Goal: Task Accomplishment & Management: Use online tool/utility

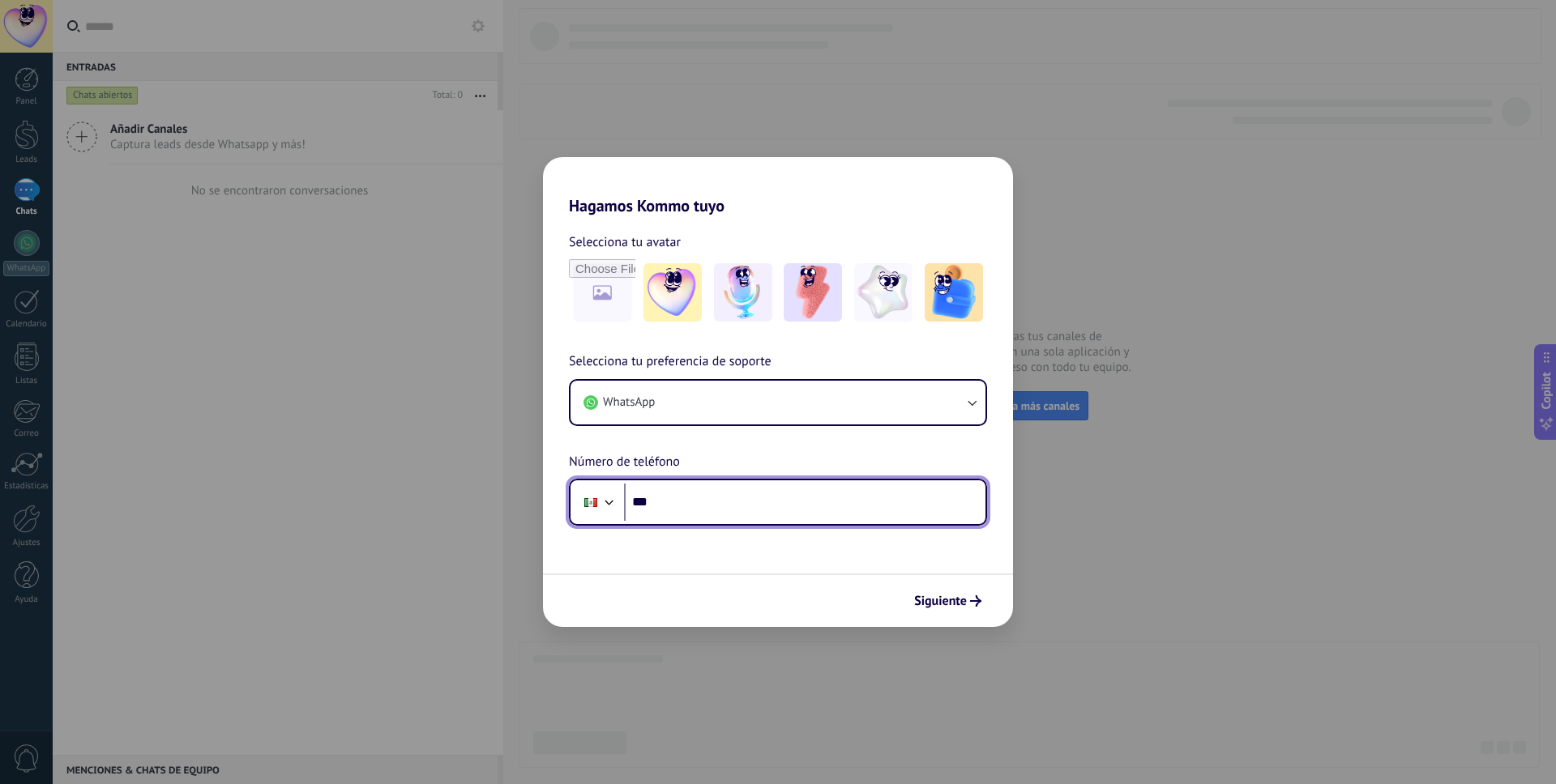
click at [788, 502] on input "***" at bounding box center [804, 502] width 361 height 37
type input "**********"
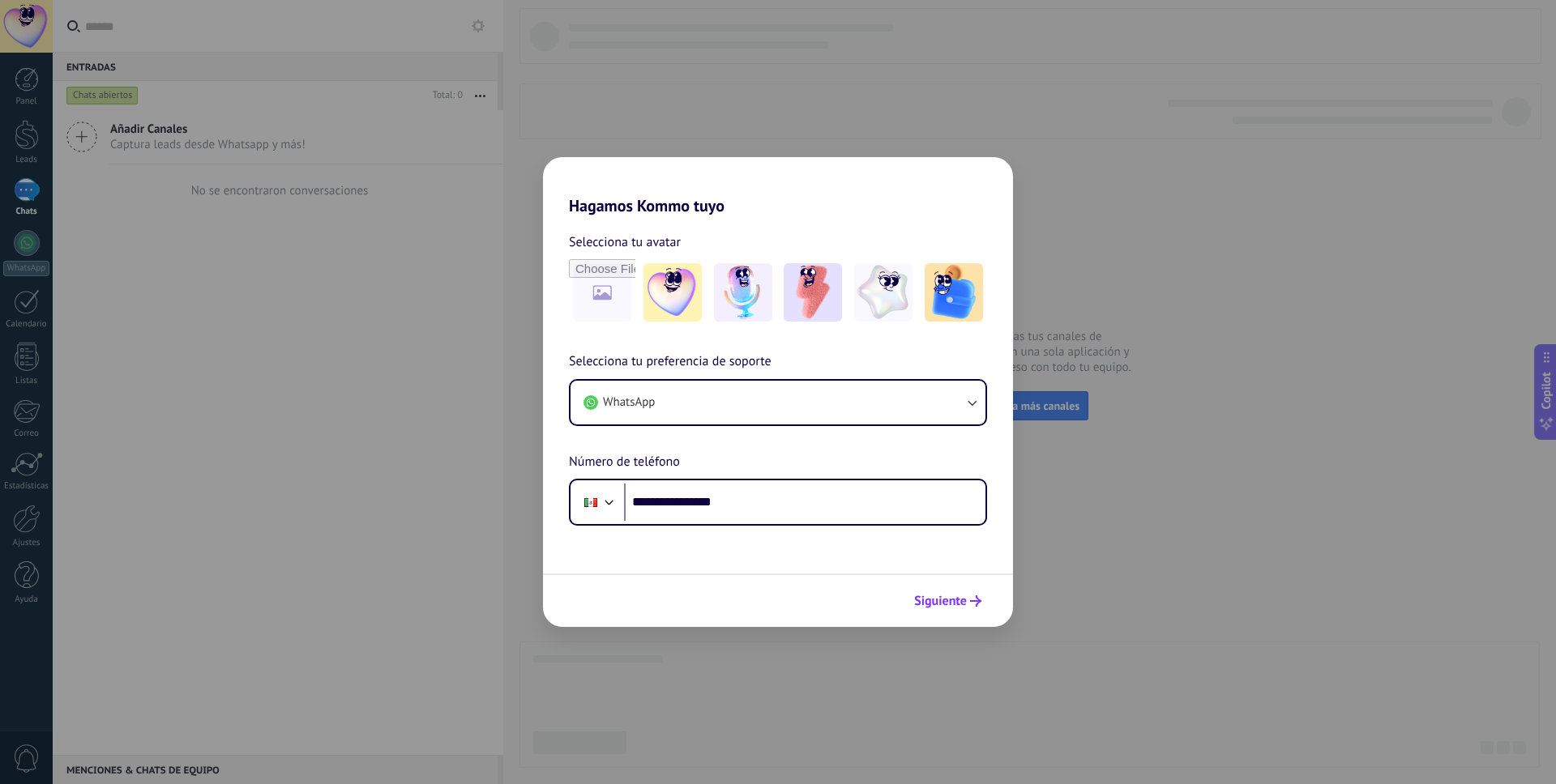
click at [948, 605] on span "Siguiente" at bounding box center [941, 601] width 53 height 12
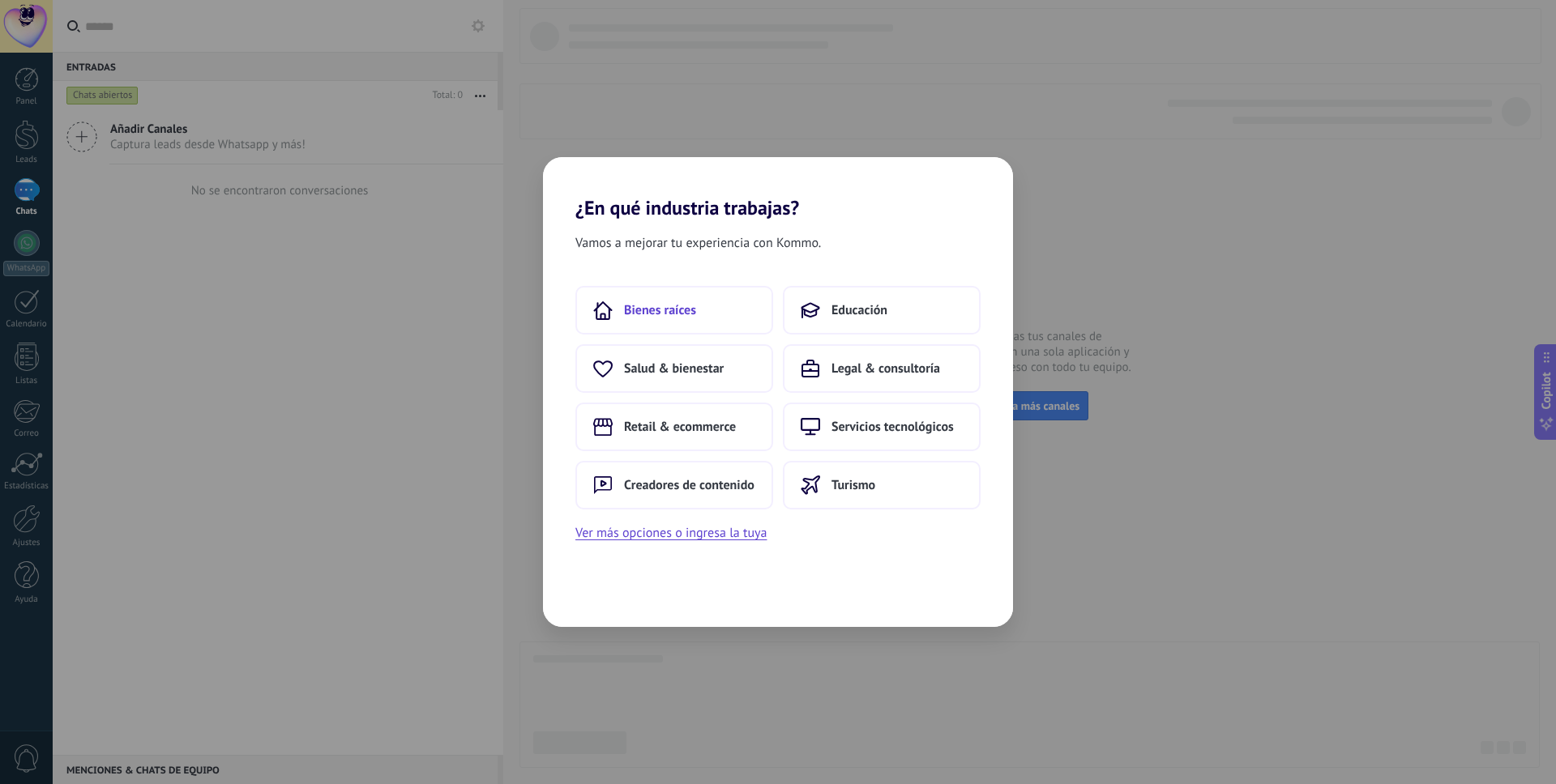
click at [653, 311] on span "Bienes raíces" at bounding box center [660, 310] width 72 height 17
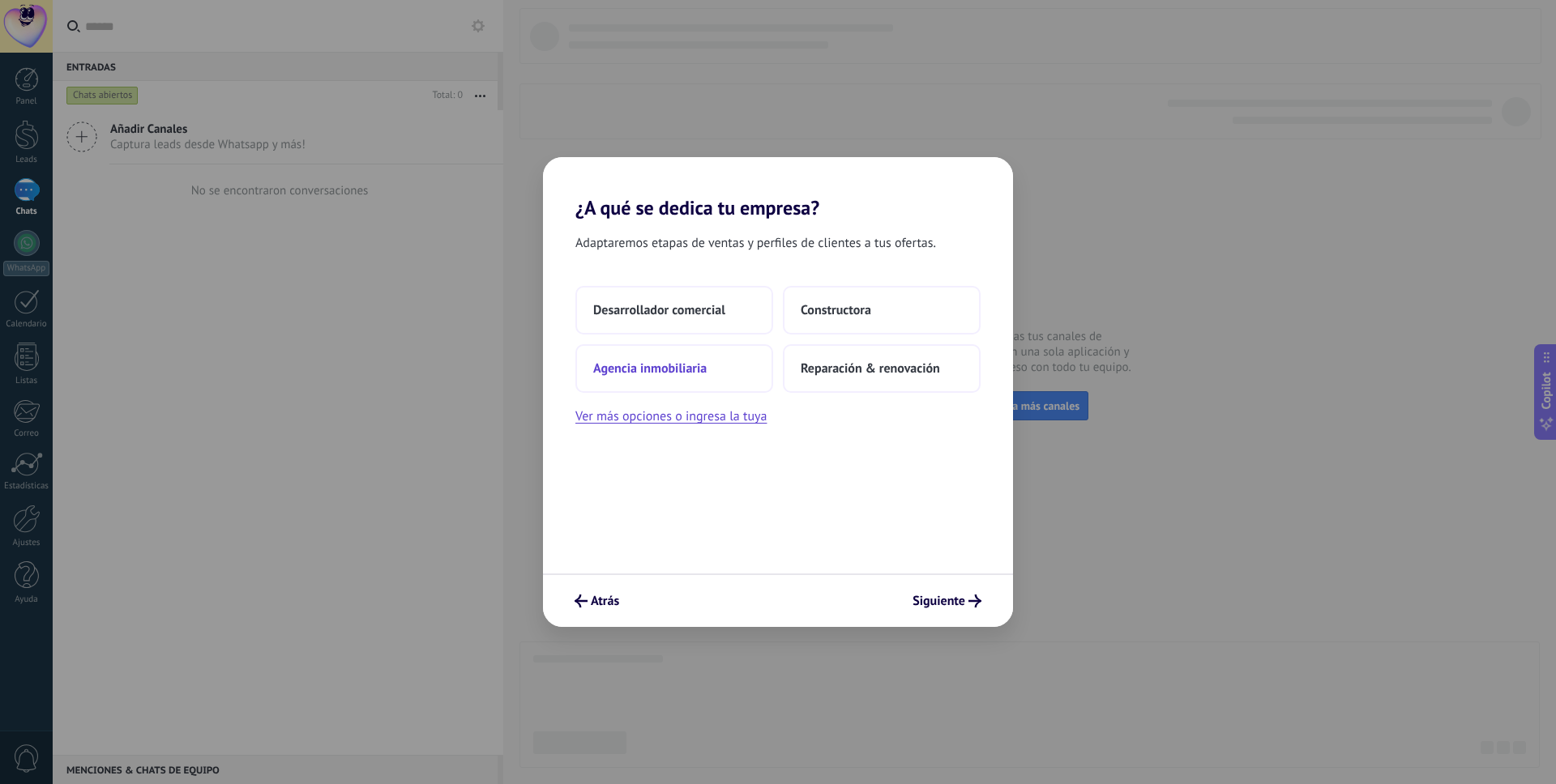
click at [726, 371] on button "Agencia inmobiliaria" at bounding box center [675, 369] width 198 height 49
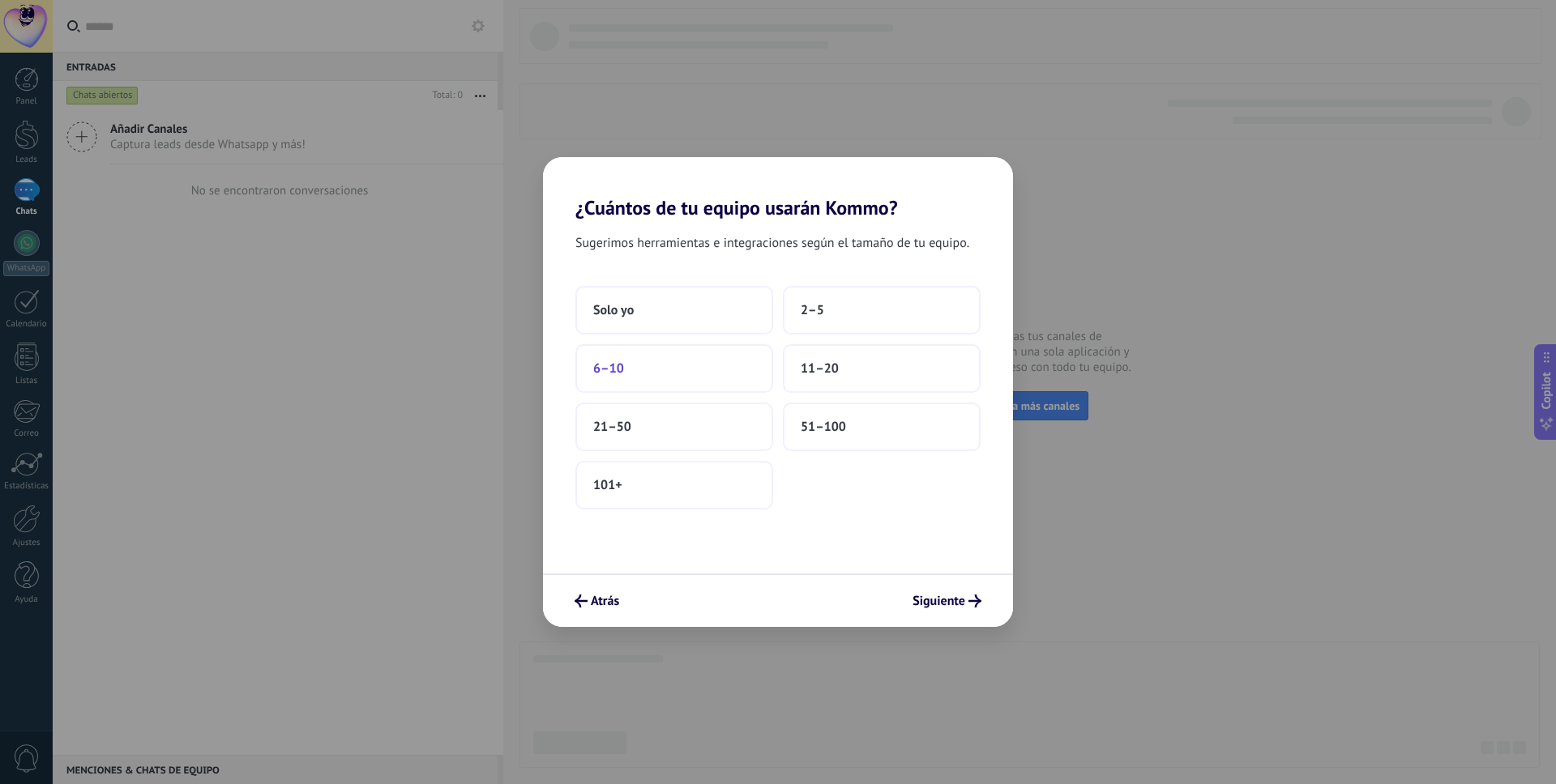
click at [691, 369] on button "6–10" at bounding box center [675, 369] width 198 height 49
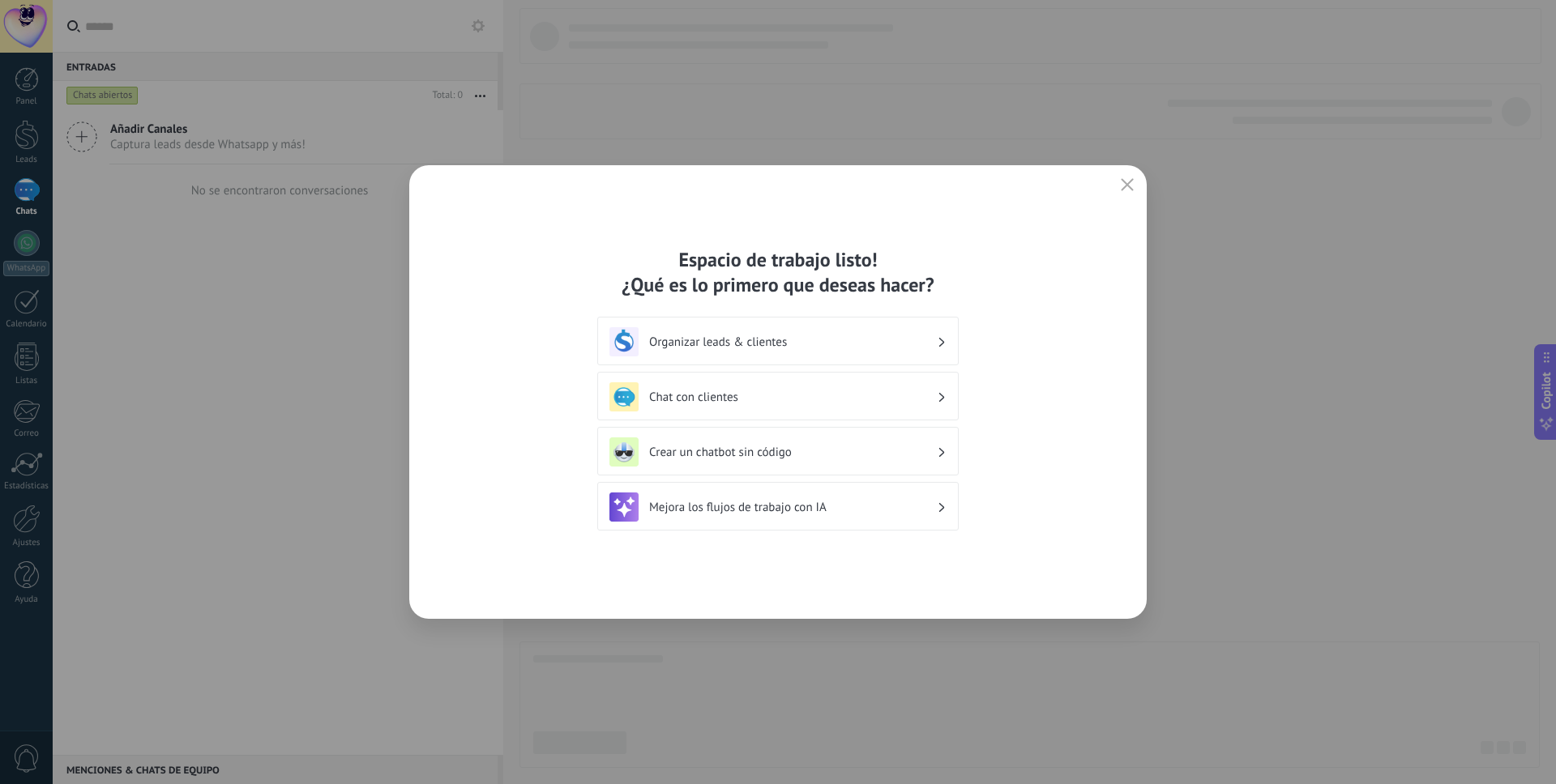
click at [845, 354] on div "Organizar leads & clientes" at bounding box center [778, 342] width 337 height 29
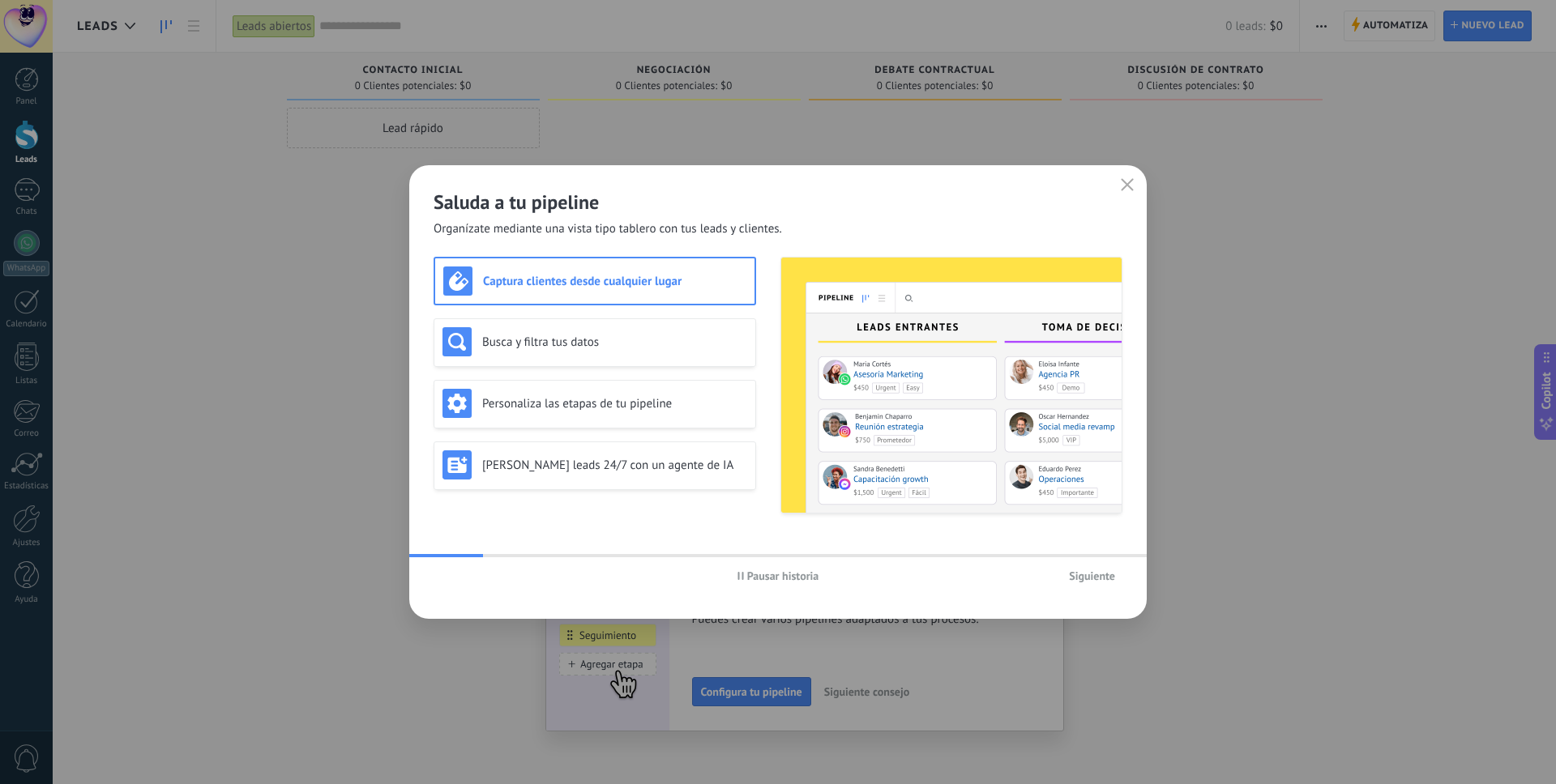
click at [1090, 576] on span "Siguiente" at bounding box center [1092, 576] width 46 height 12
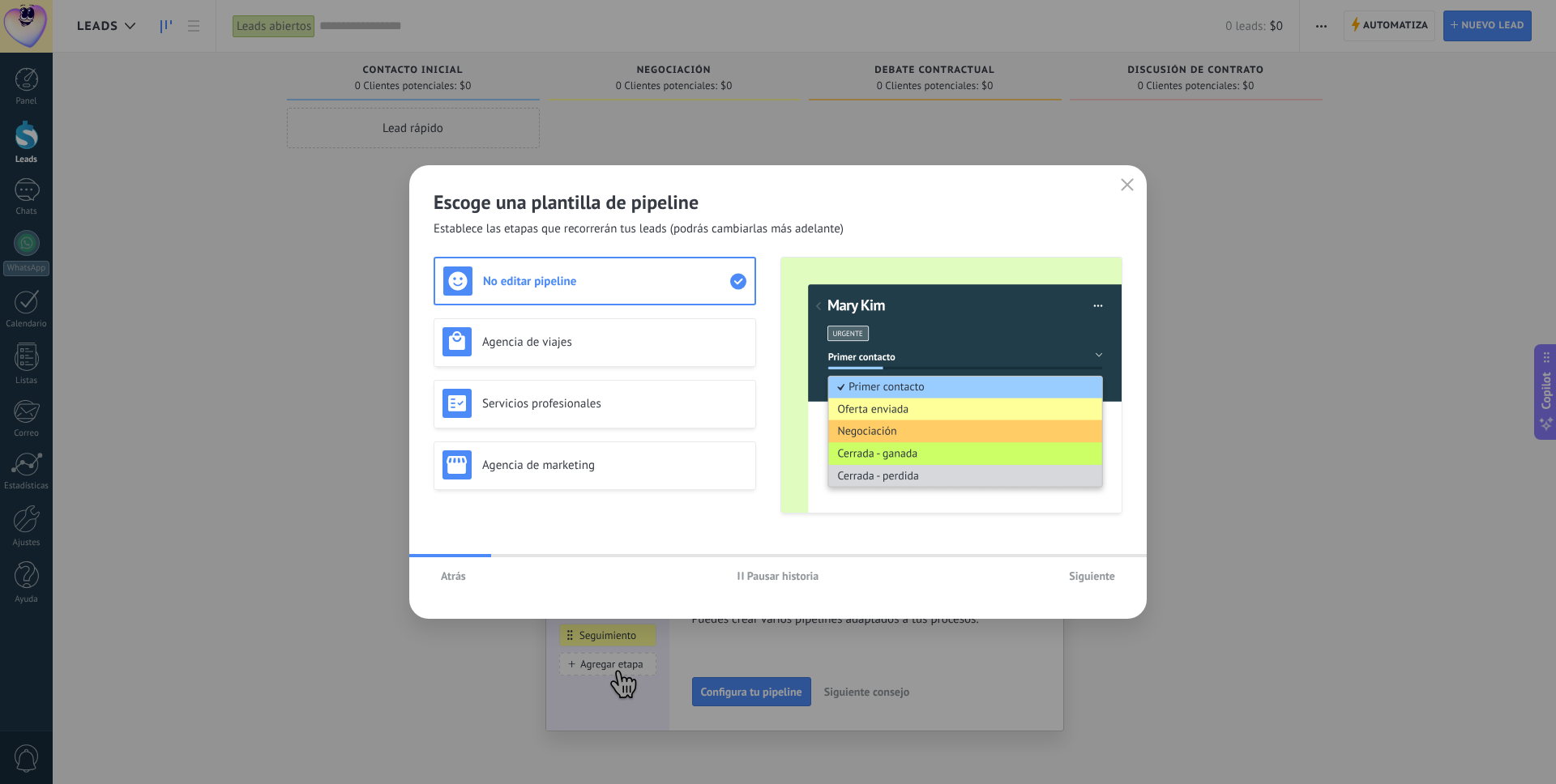
click at [1085, 574] on span "Siguiente" at bounding box center [1092, 576] width 46 height 12
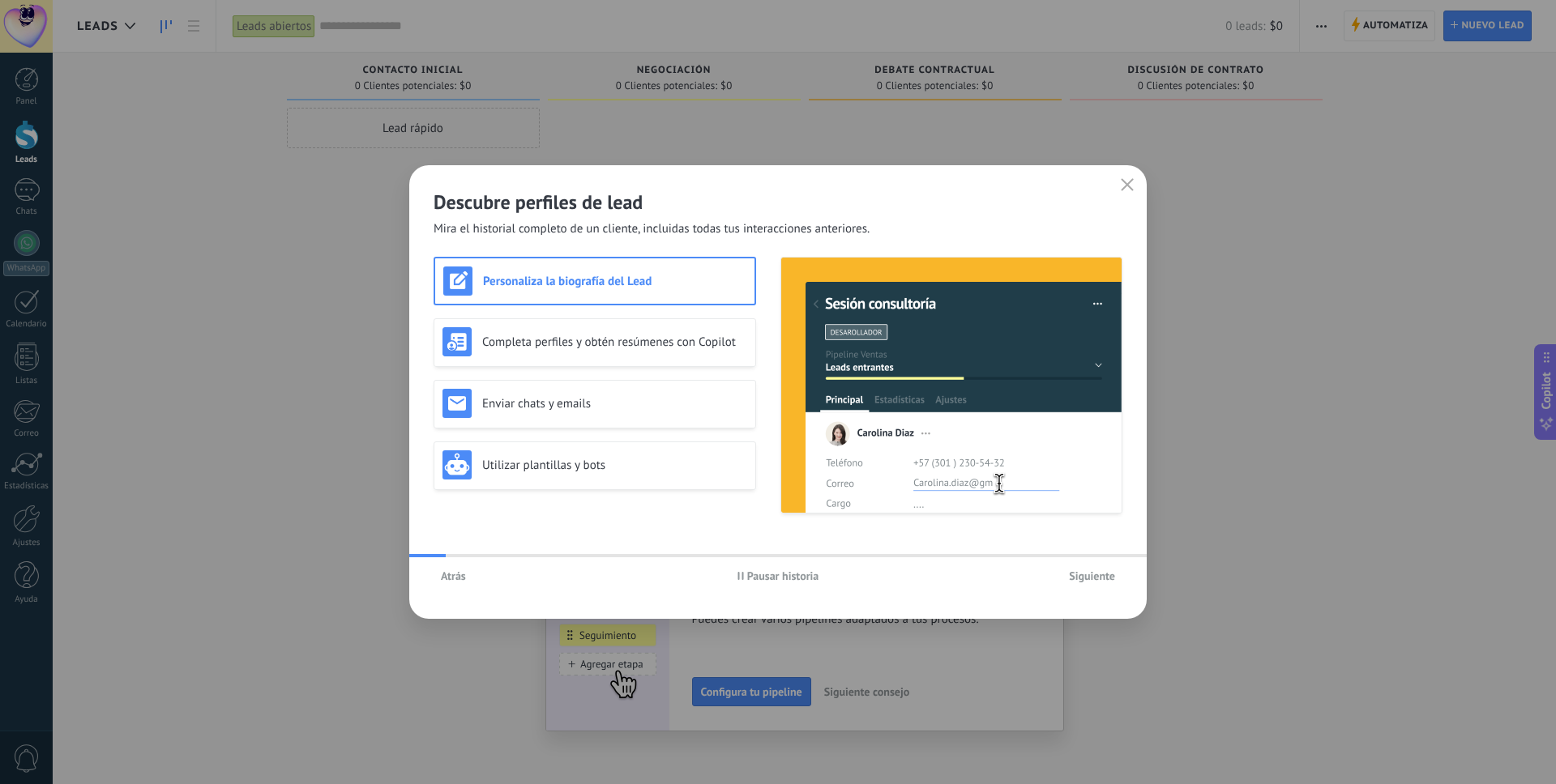
click at [1085, 574] on span "Siguiente" at bounding box center [1092, 576] width 46 height 12
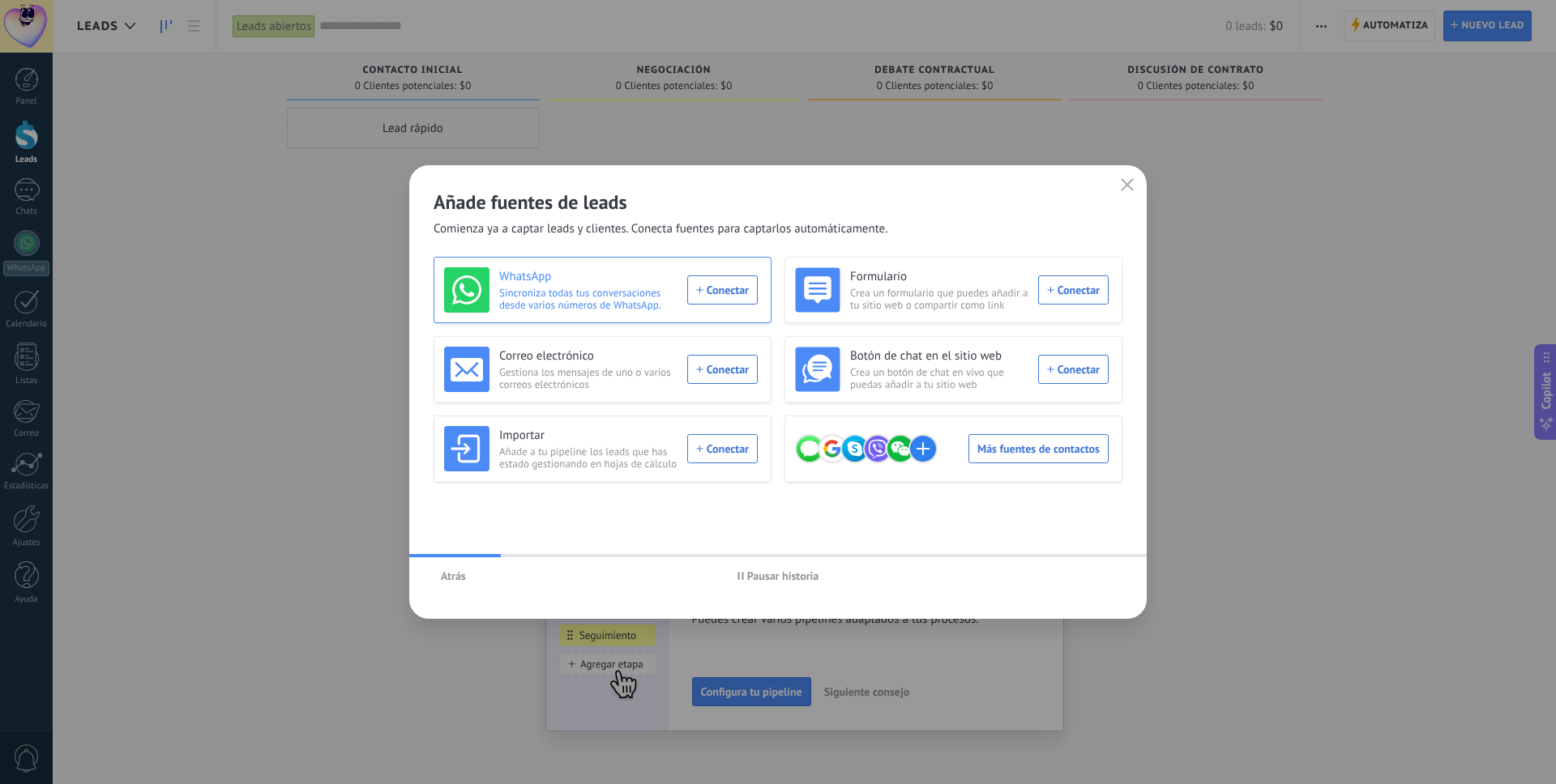
click at [749, 300] on div "WhatsApp Sincroniza todas tus conversaciones desde varios números de WhatsApp. …" at bounding box center [601, 290] width 313 height 45
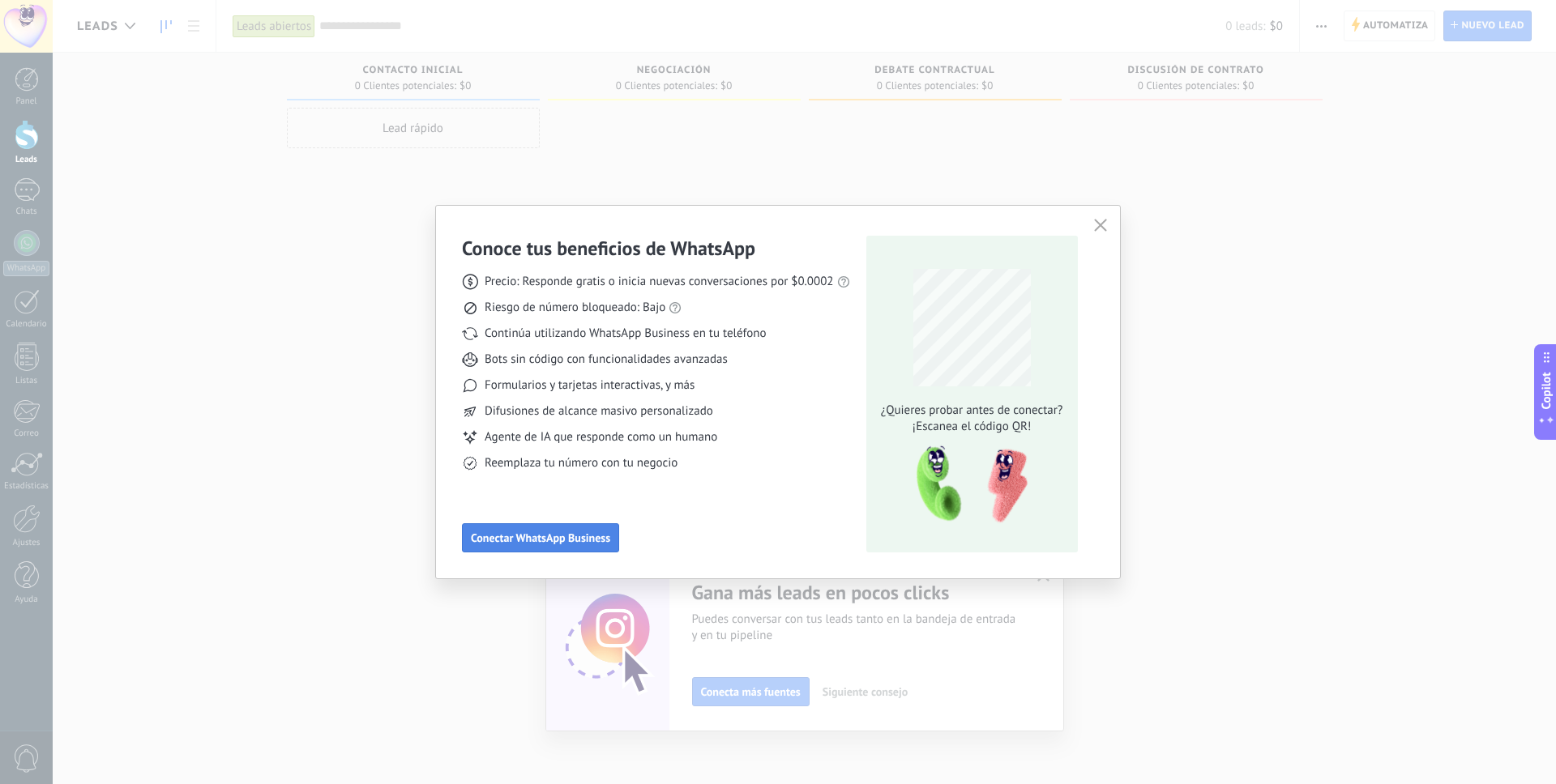
click at [586, 527] on button "Conectar WhatsApp Business" at bounding box center [541, 538] width 158 height 29
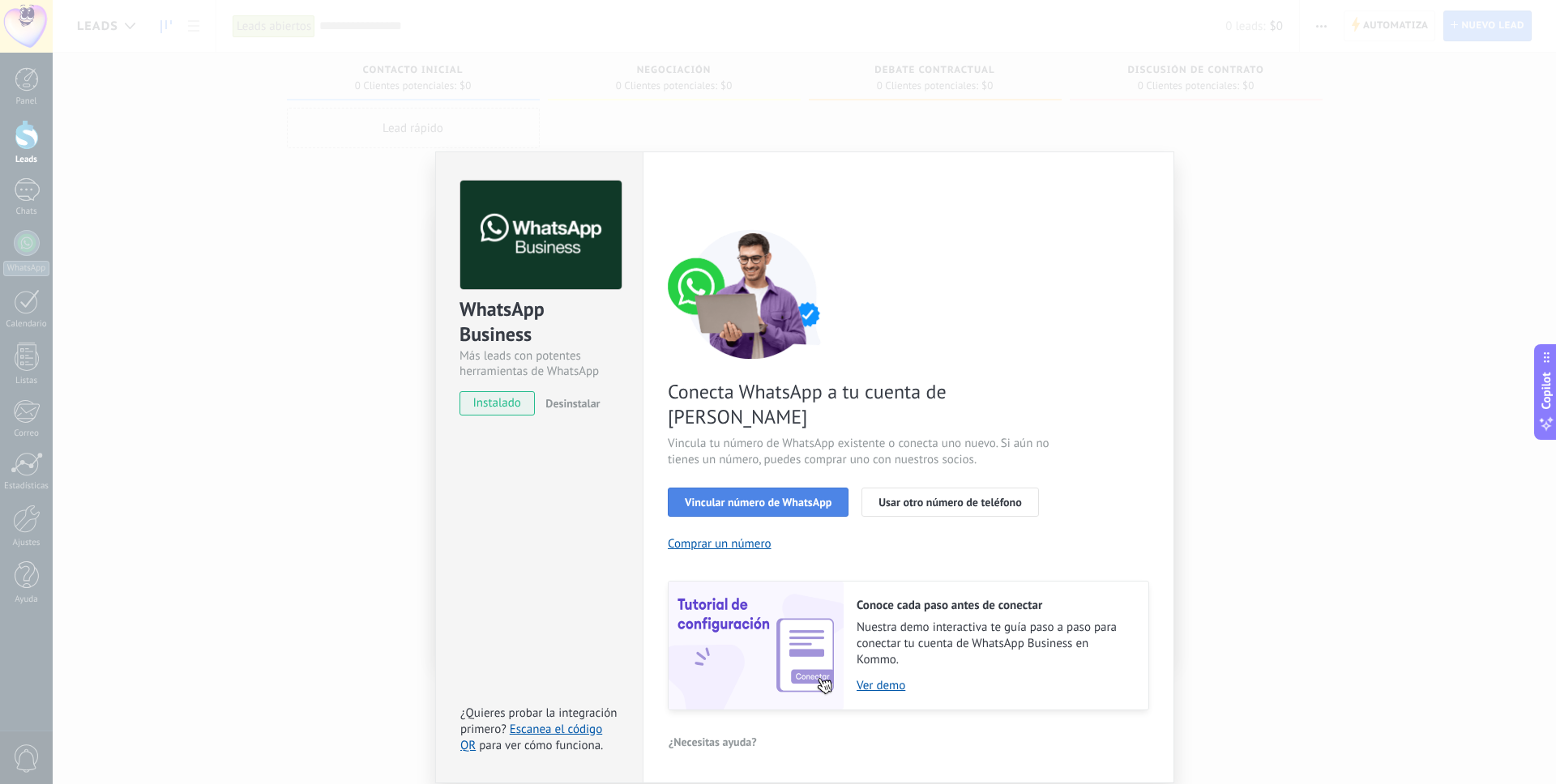
click at [788, 487] on button "Vincular número de WhatsApp" at bounding box center [758, 502] width 181 height 29
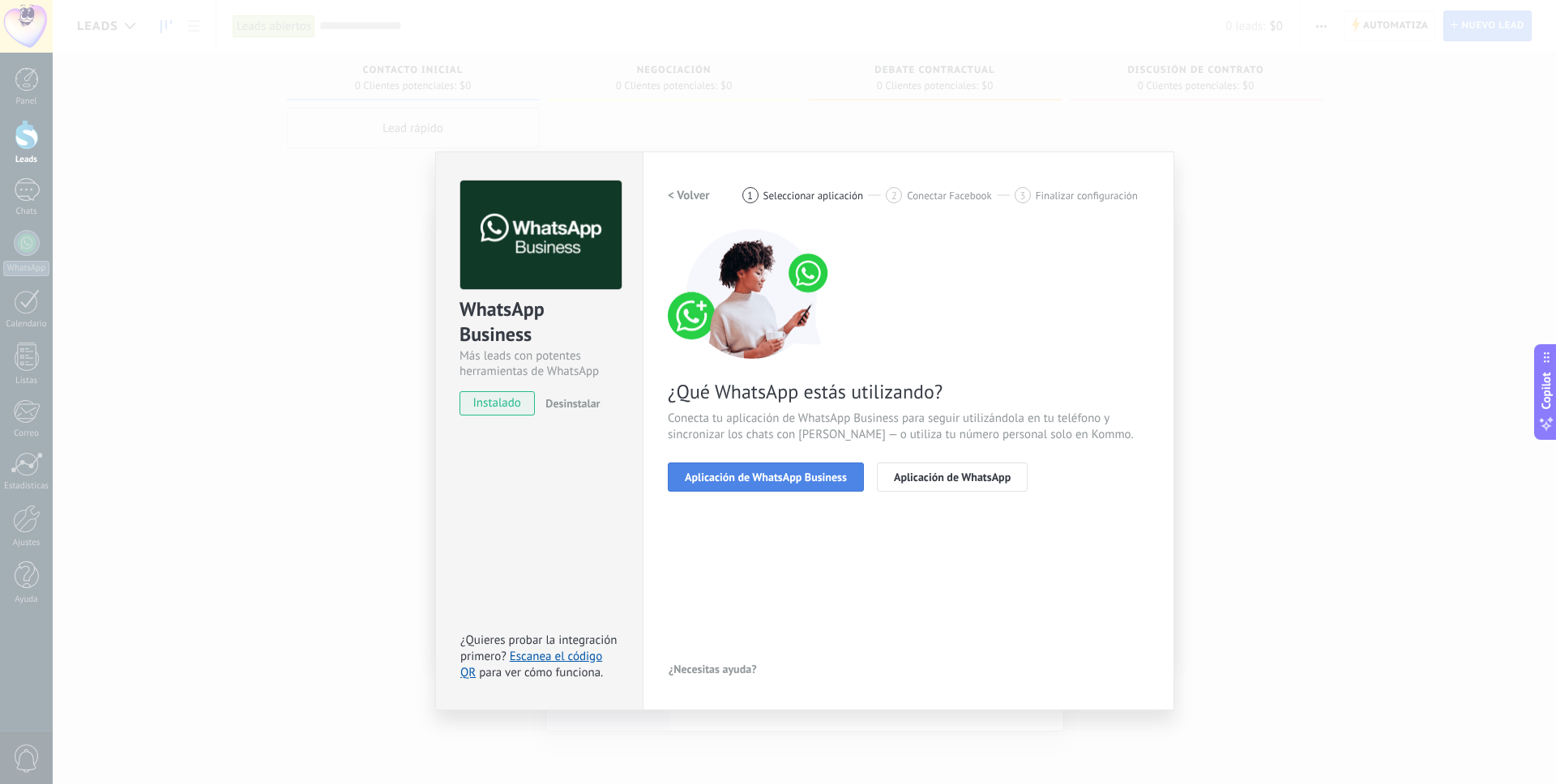
click at [808, 476] on span "Aplicación de WhatsApp Business" at bounding box center [766, 478] width 163 height 12
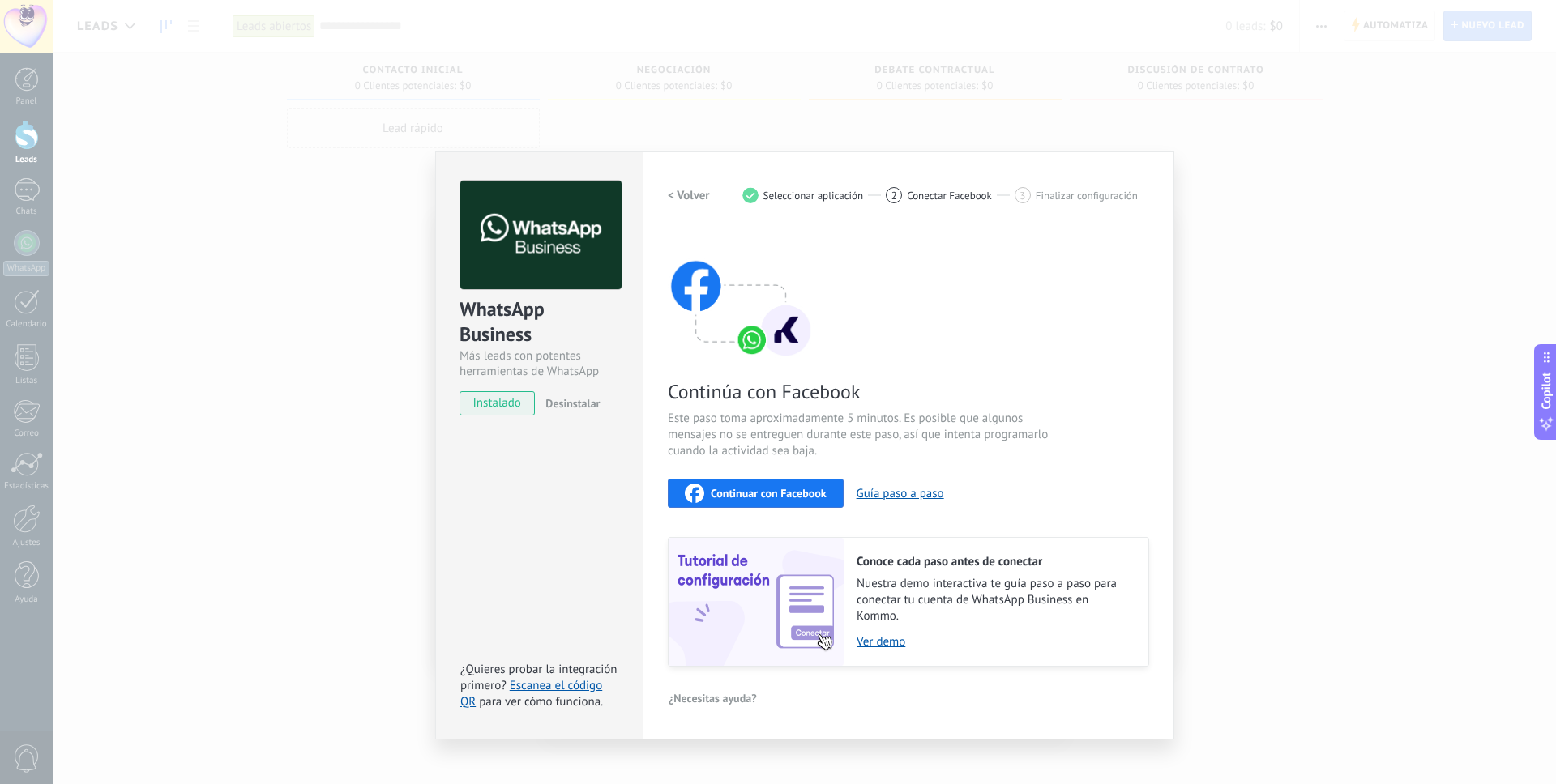
click at [807, 483] on button "Continuar con Facebook" at bounding box center [756, 493] width 176 height 29
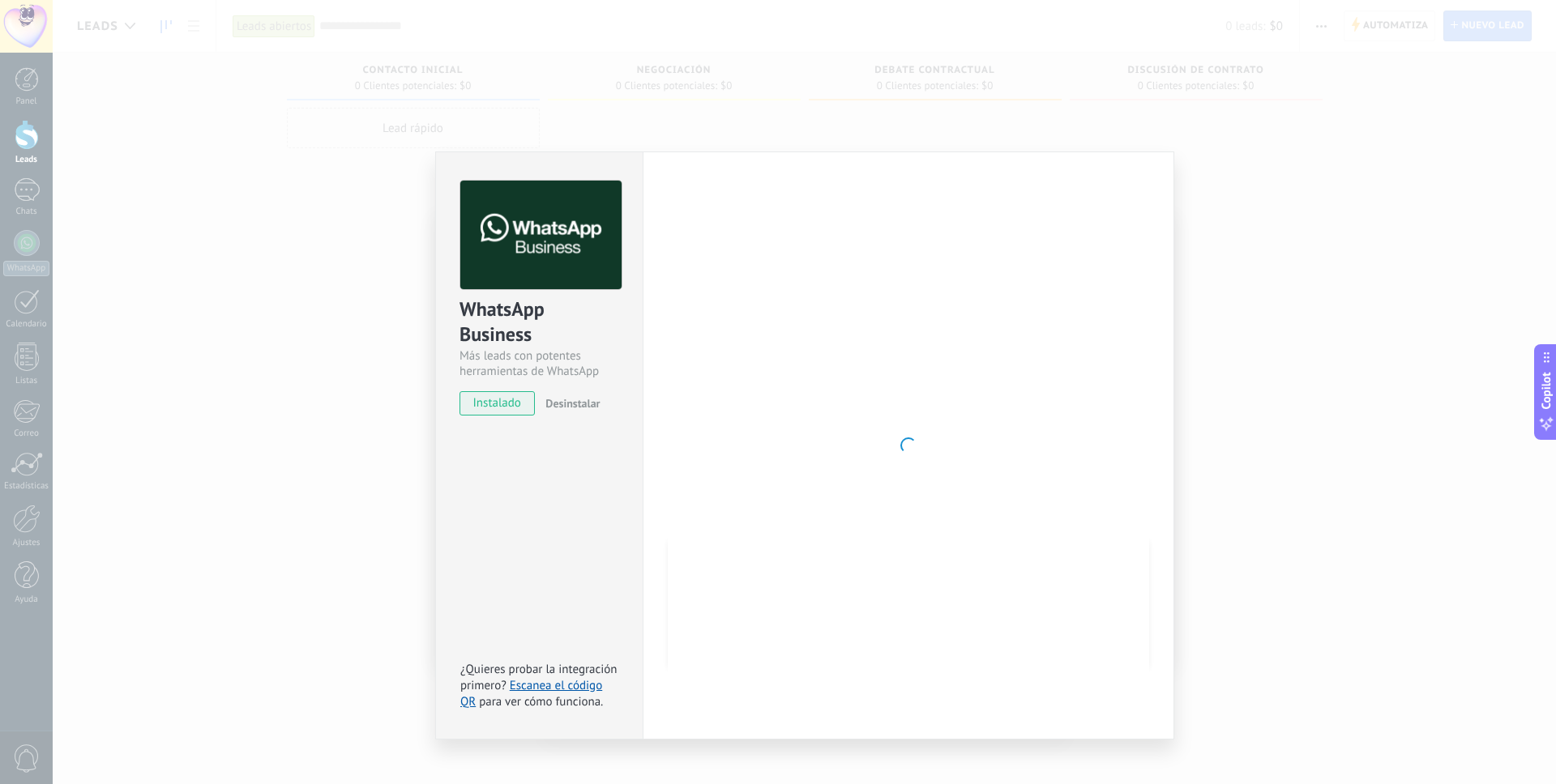
click at [620, 99] on div "WhatsApp Business Más leads con potentes herramientas de WhatsApp instalado Des…" at bounding box center [804, 392] width 1503 height 784
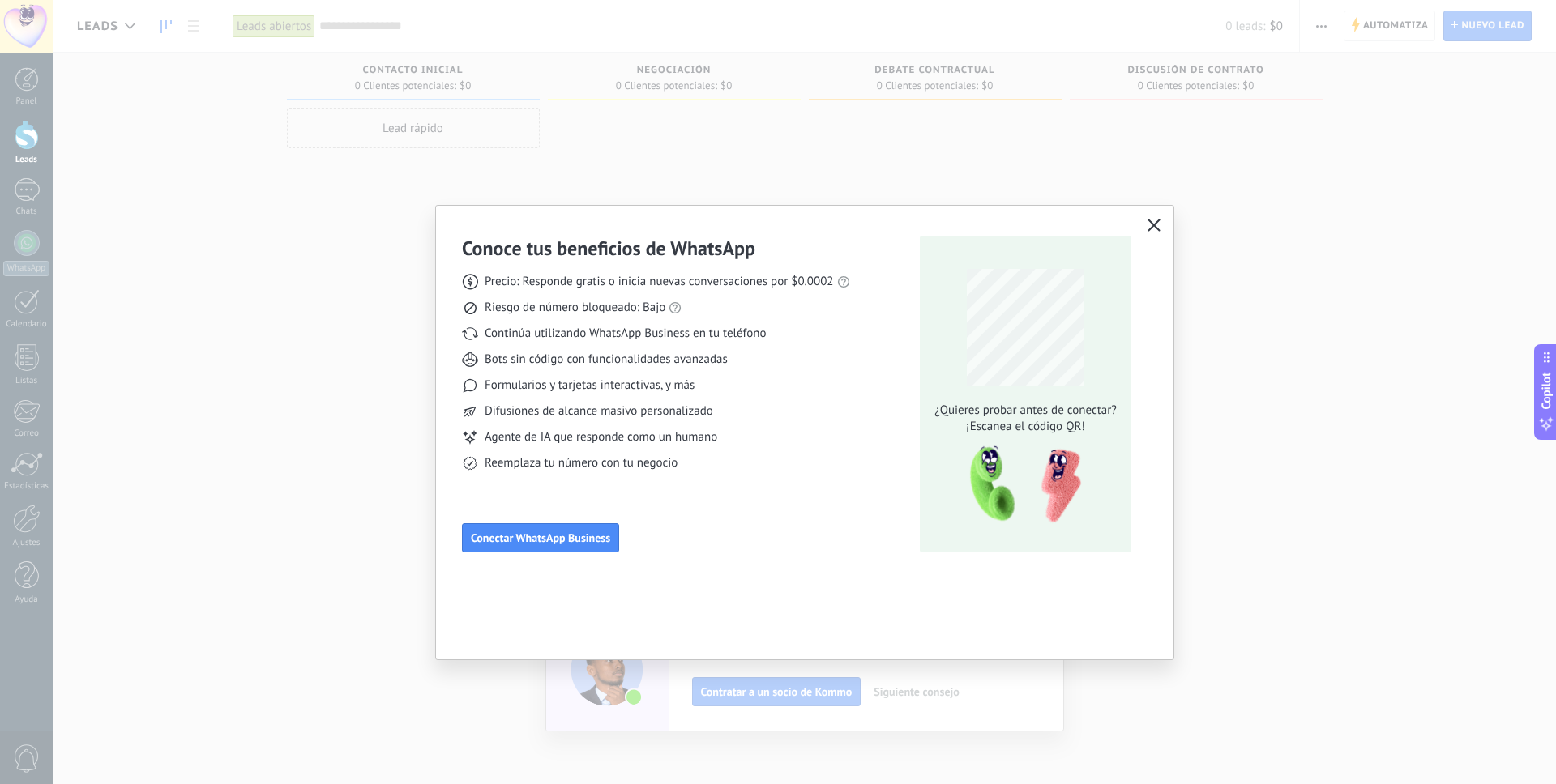
click at [620, 99] on div "Conoce tus beneficios de WhatsApp Precio: Responde gratis o inicia nuevas conve…" at bounding box center [778, 392] width 1556 height 784
click at [575, 530] on button "Conectar WhatsApp Business" at bounding box center [541, 538] width 158 height 29
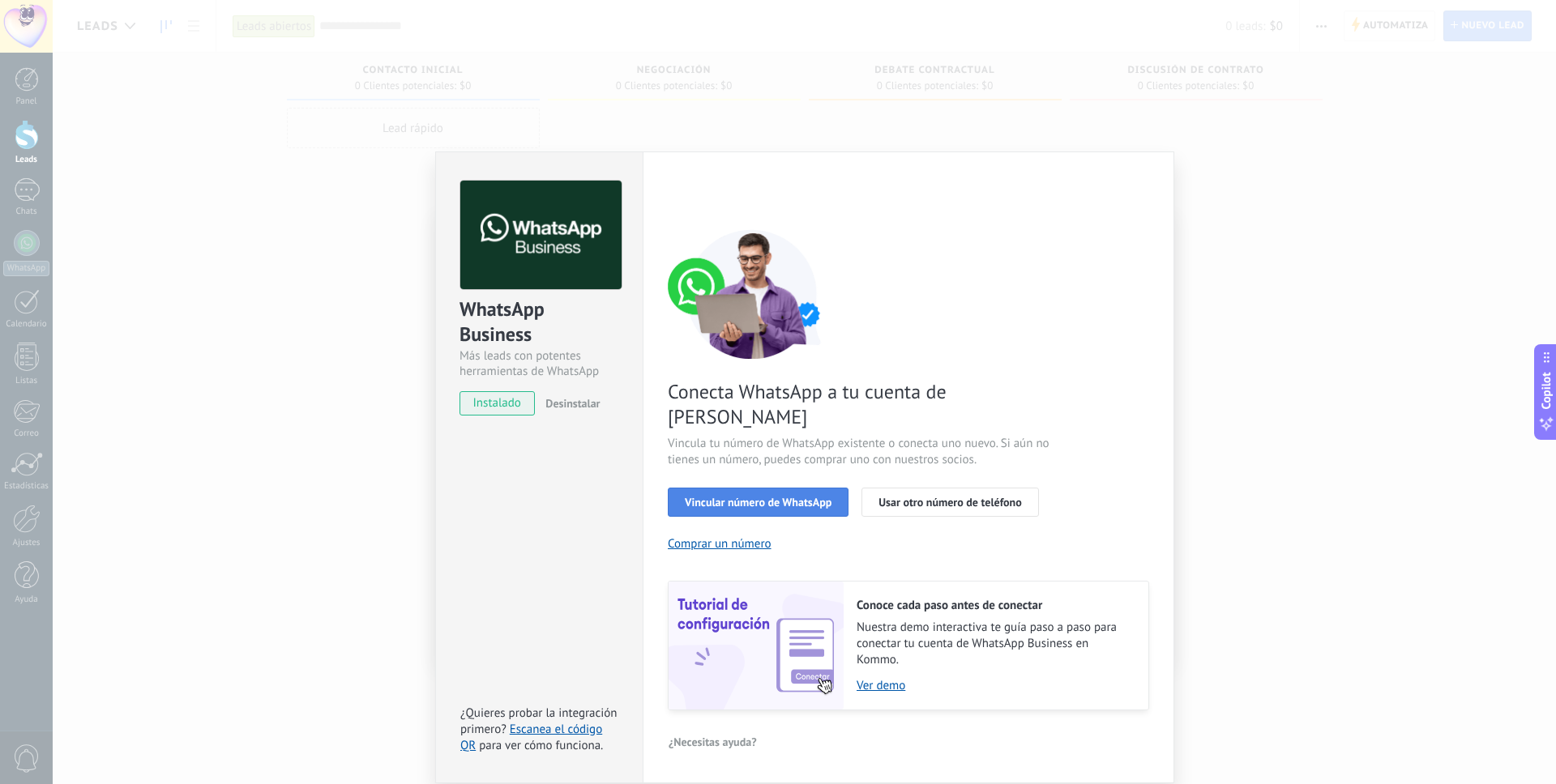
click at [834, 487] on button "Vincular número de WhatsApp" at bounding box center [758, 502] width 181 height 29
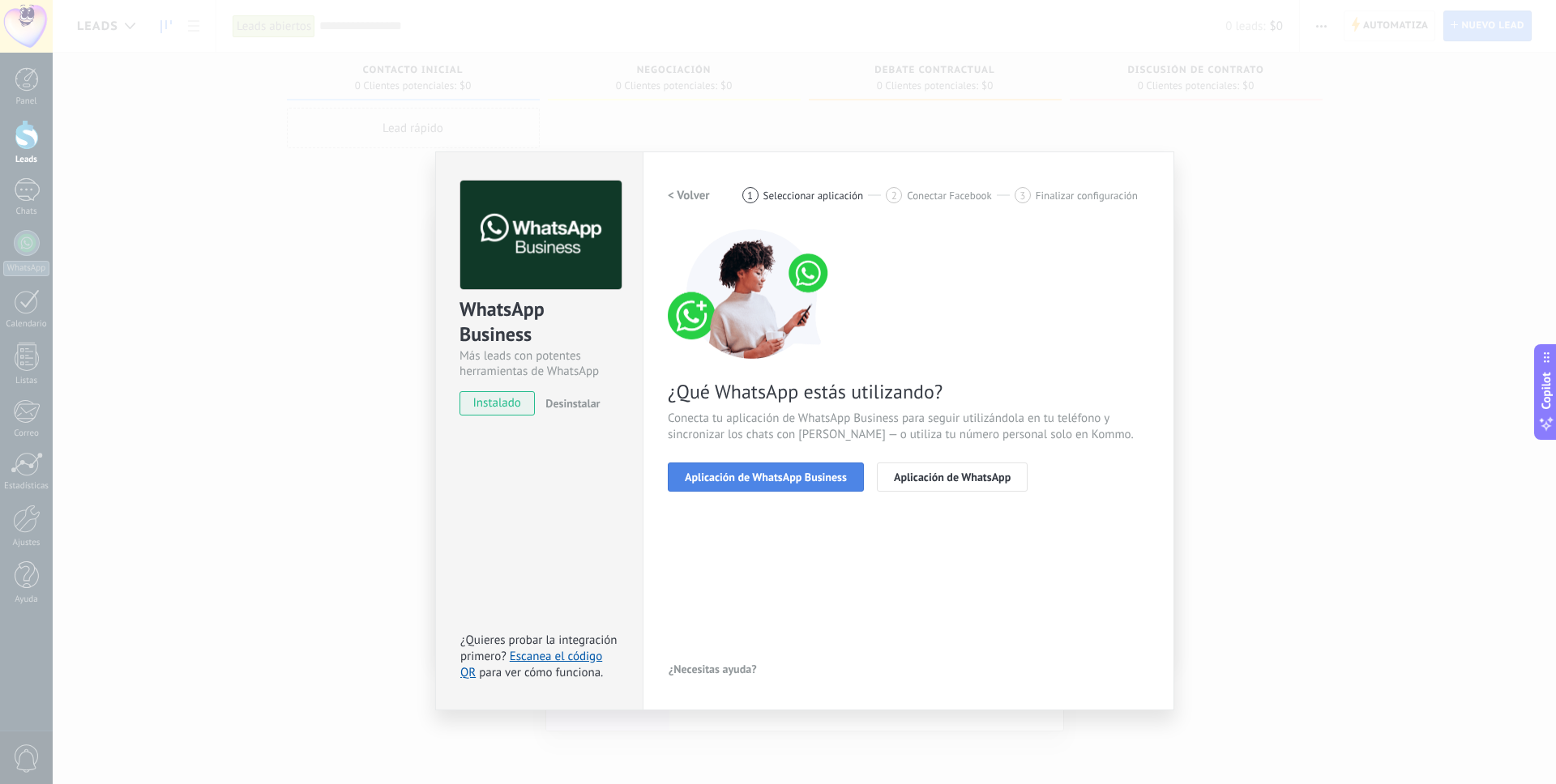
click at [834, 472] on span "Aplicación de WhatsApp Business" at bounding box center [766, 478] width 163 height 12
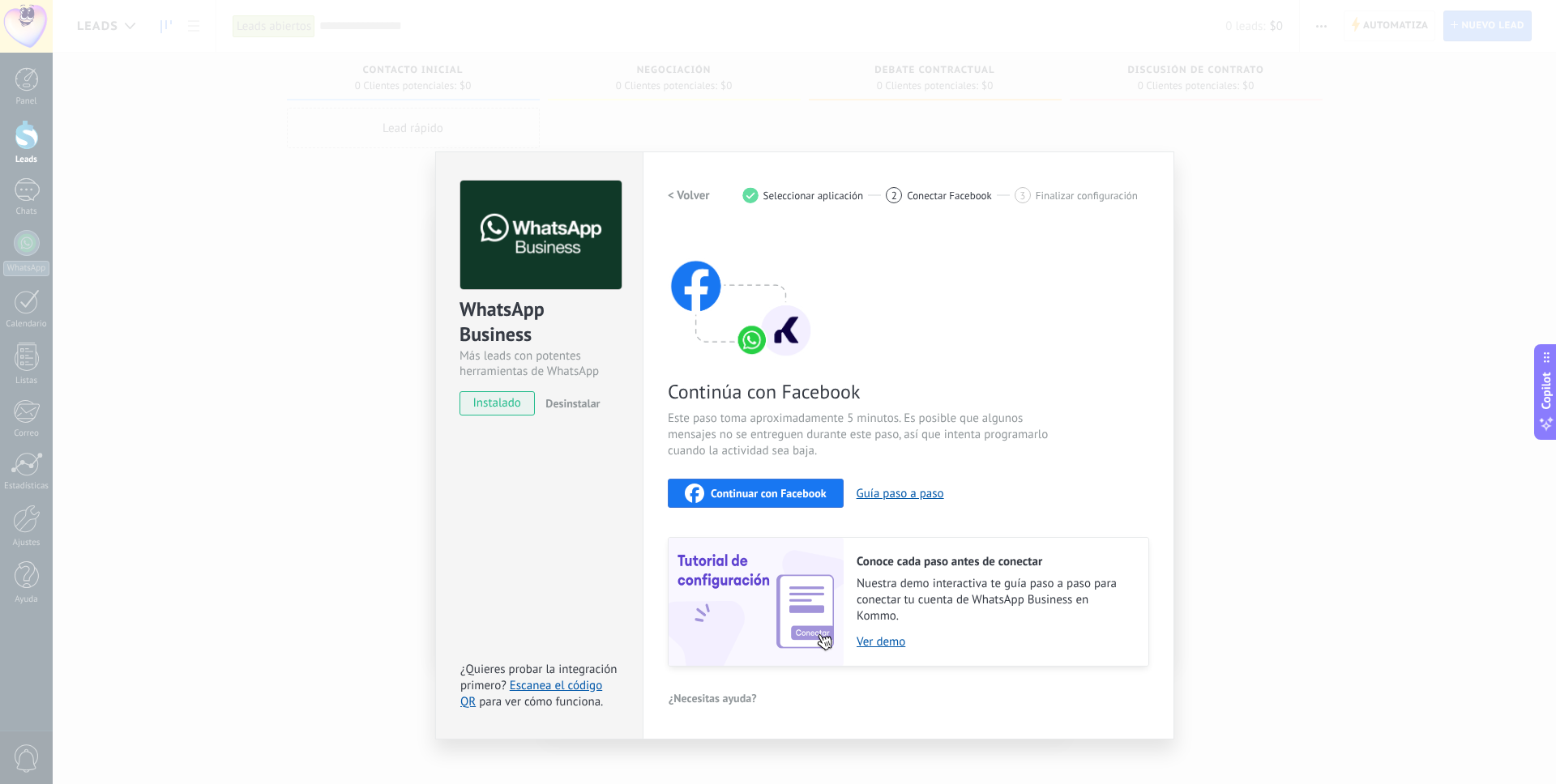
click at [764, 500] on div "Continuar con Facebook" at bounding box center [755, 493] width 142 height 20
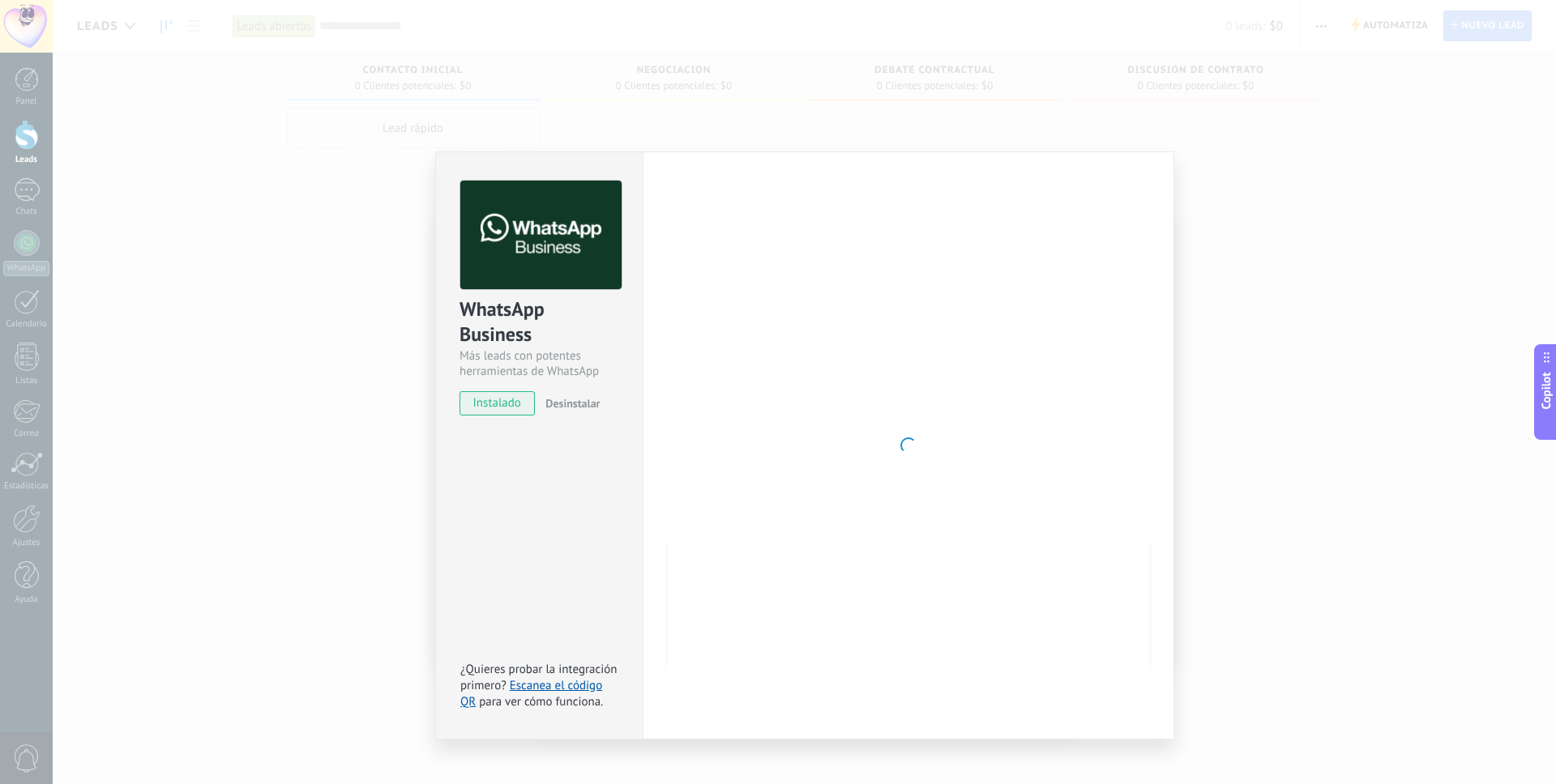
click at [442, 163] on div "WhatsApp Business Más leads con potentes herramientas de WhatsApp instalado Des…" at bounding box center [539, 291] width 207 height 276
click at [448, 200] on div "WhatsApp Business Más leads con potentes herramientas de WhatsApp instalado Des…" at bounding box center [539, 291] width 207 height 276
click at [2, 245] on div "Conoce tus beneficios de WhatsApp Precio: Responde gratis o inicia nuevas conve…" at bounding box center [778, 392] width 1556 height 784
click at [25, 252] on div "Conoce tus beneficios de WhatsApp Precio: Responde gratis o inicia nuevas conve…" at bounding box center [778, 392] width 1556 height 784
click at [11, 317] on div "Conoce tus beneficios de WhatsApp Precio: Responde gratis o inicia nuevas conve…" at bounding box center [778, 392] width 1556 height 784
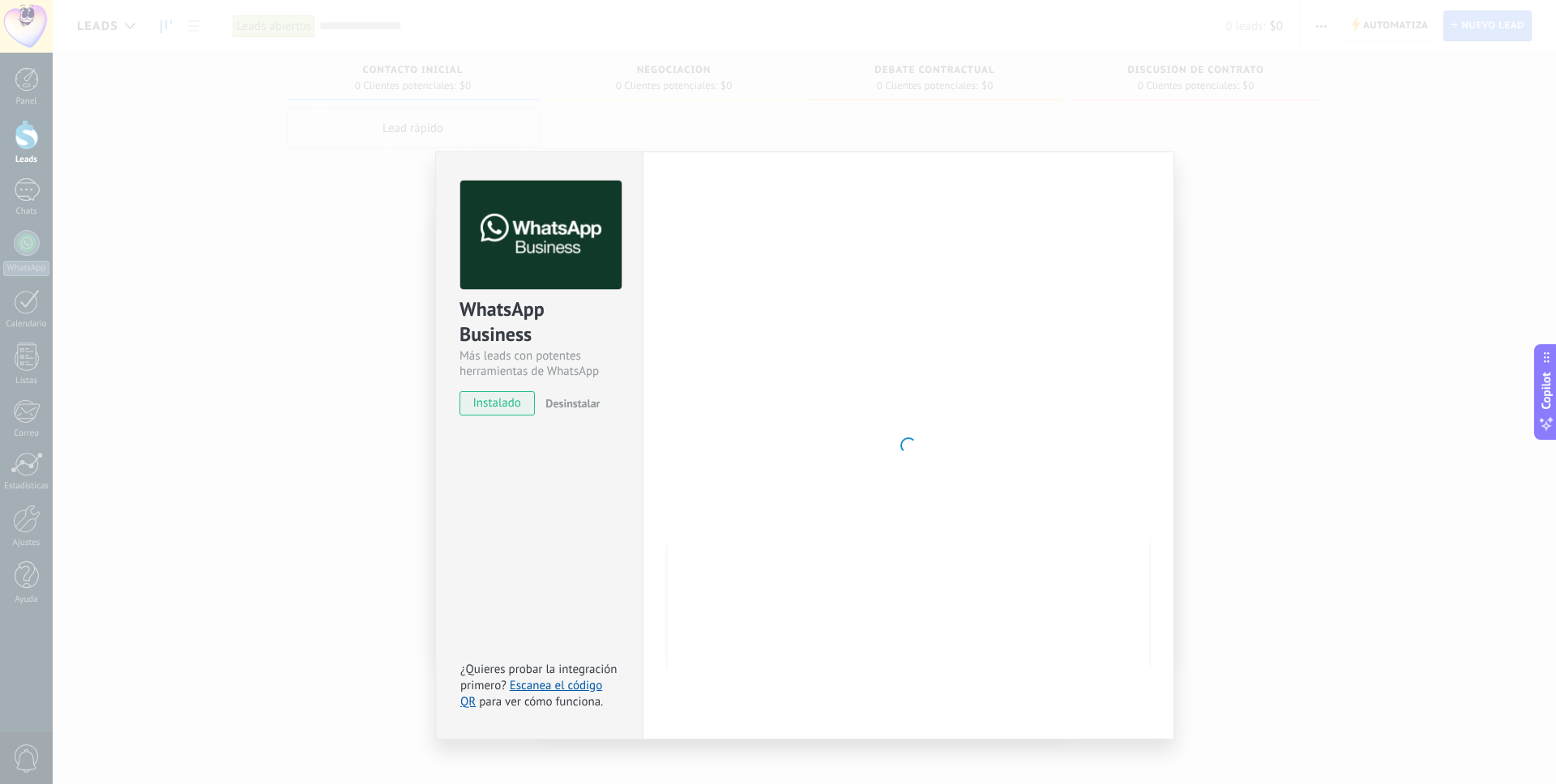
click at [11, 316] on div "Conoce tus beneficios de WhatsApp Precio: Responde gratis o inicia nuevas conve…" at bounding box center [778, 392] width 1556 height 784
